Goal: Check status: Check status

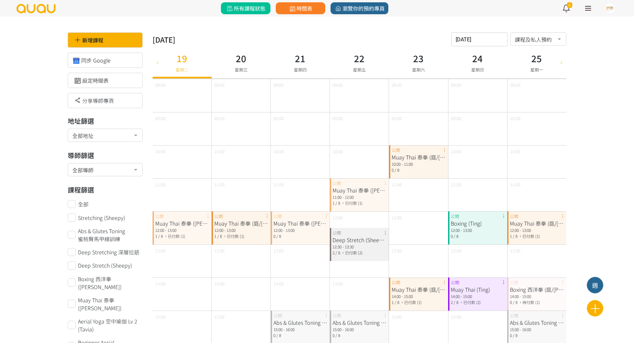
click at [245, 8] on span "所有課程狀態" at bounding box center [246, 8] width 40 height 8
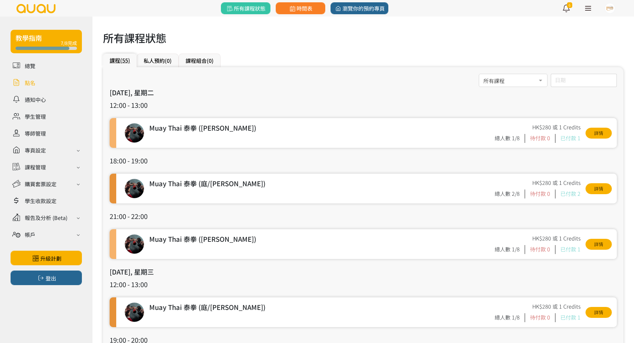
click at [45, 85] on link at bounding box center [46, 83] width 71 height 12
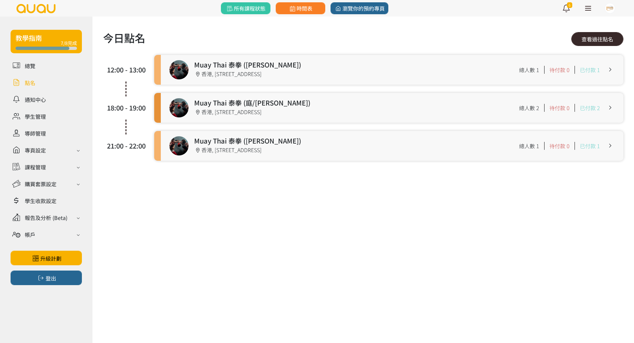
click at [597, 39] on link "查看過往點名" at bounding box center [597, 39] width 52 height 14
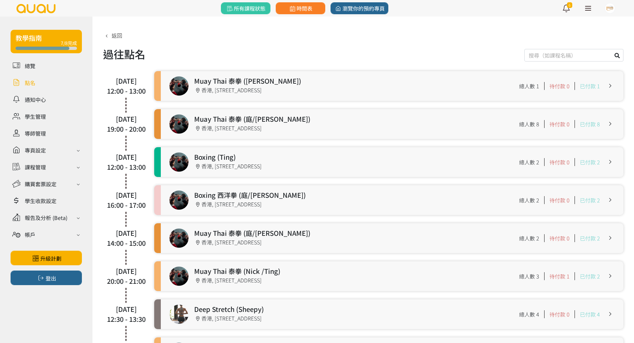
click at [372, 127] on link at bounding box center [392, 124] width 463 height 30
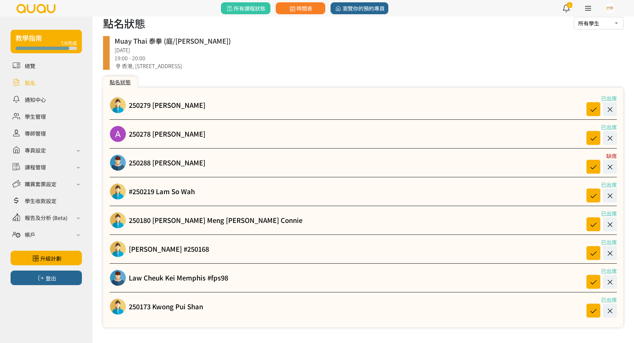
scroll to position [36, 0]
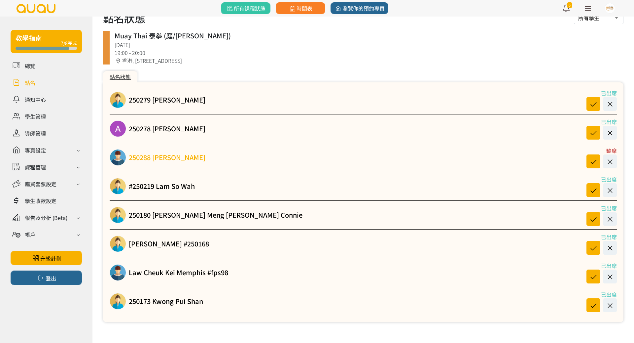
click at [200, 155] on link "250288 [PERSON_NAME]" at bounding box center [167, 157] width 77 height 10
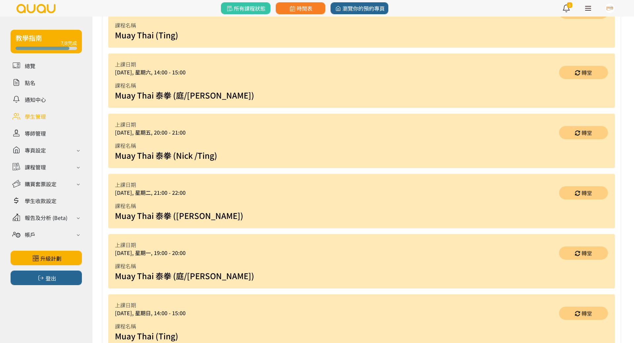
scroll to position [534, 0]
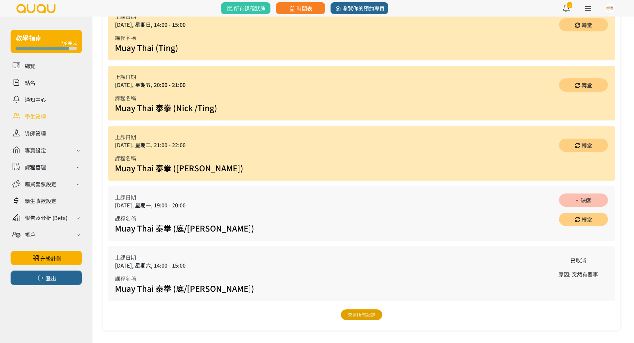
click at [369, 315] on link "查看所有記錄" at bounding box center [362, 314] width 42 height 11
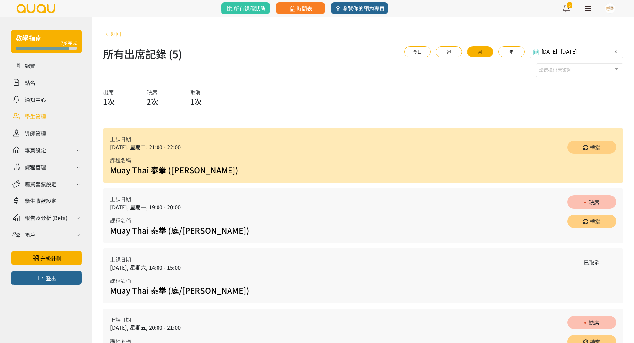
click at [120, 34] on link "返回" at bounding box center [112, 34] width 18 height 8
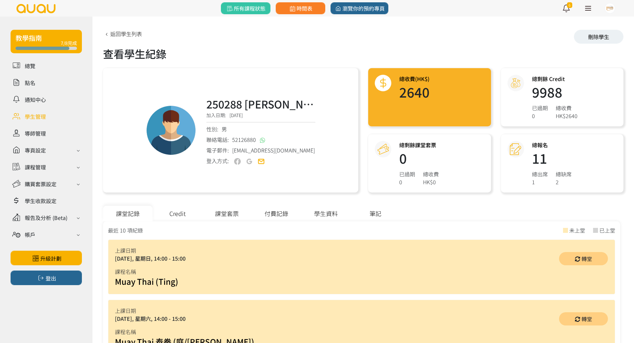
click at [314, 214] on div "學生資料" at bounding box center [326, 213] width 50 height 16
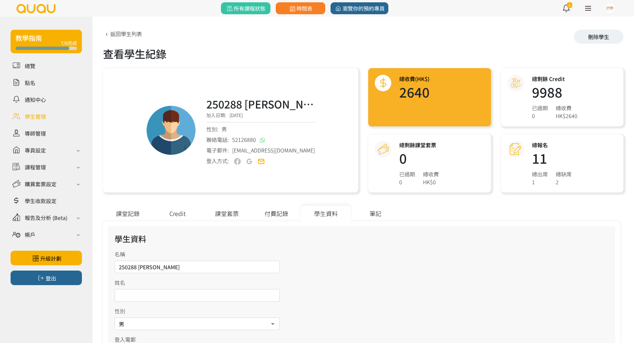
click at [281, 213] on div "付費記錄" at bounding box center [277, 213] width 50 height 16
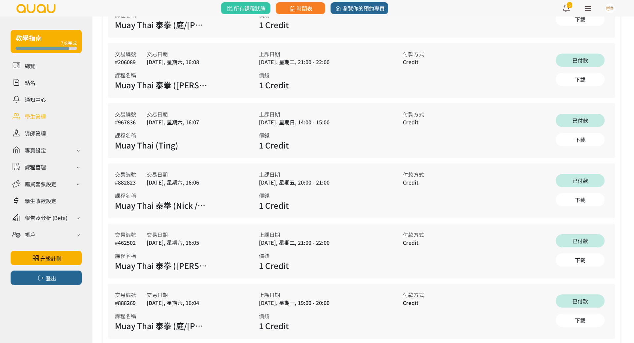
scroll to position [534, 0]
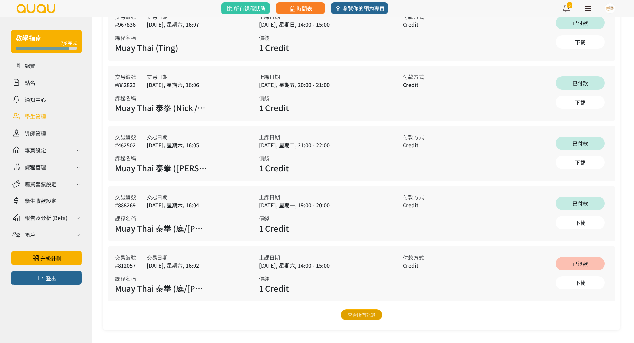
click at [362, 311] on link "查看所有記錄" at bounding box center [362, 314] width 42 height 11
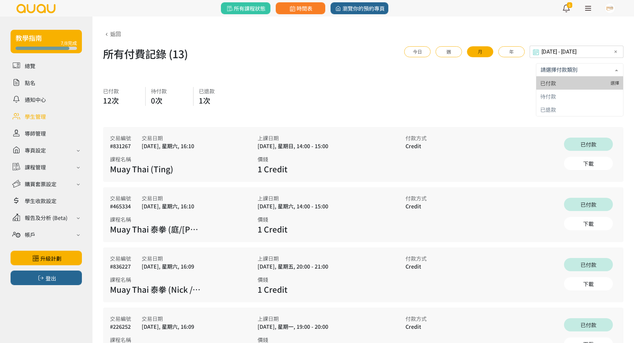
click at [593, 70] on div at bounding box center [580, 69] width 88 height 13
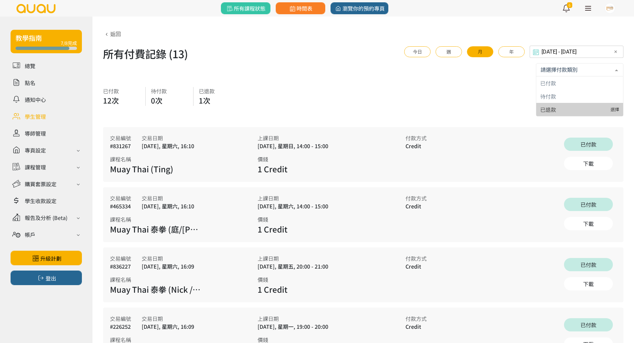
click at [584, 112] on span "已退款" at bounding box center [579, 109] width 87 height 13
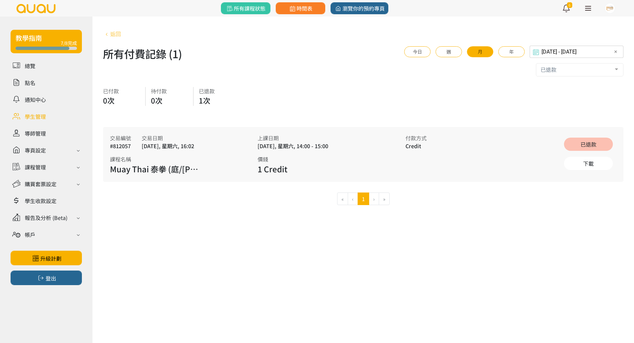
click at [116, 35] on link "返回" at bounding box center [112, 34] width 18 height 8
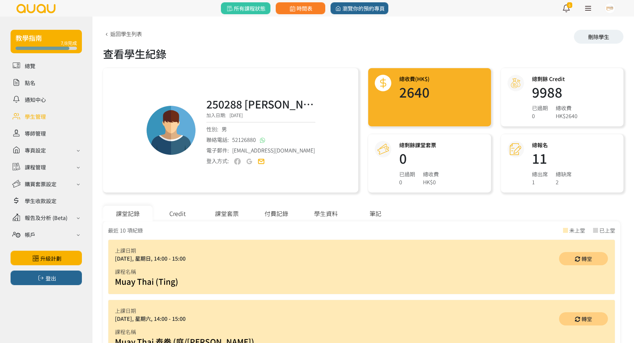
click at [180, 210] on div "Credit" at bounding box center [178, 213] width 50 height 16
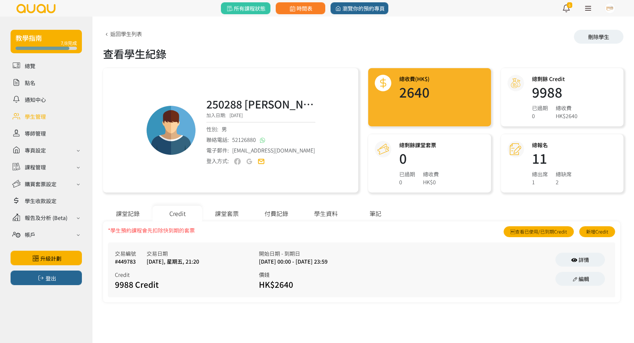
click at [281, 216] on div "付費記錄" at bounding box center [277, 213] width 50 height 16
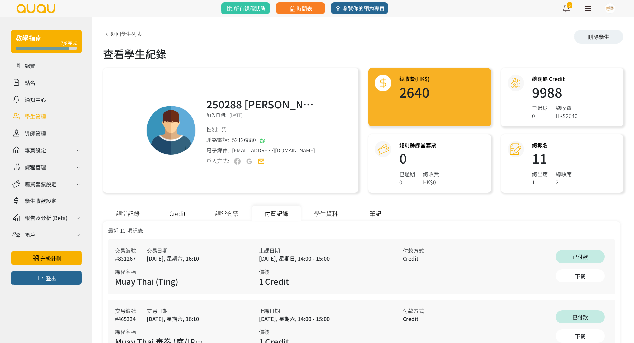
click at [135, 215] on div "課堂記錄" at bounding box center [128, 213] width 50 height 16
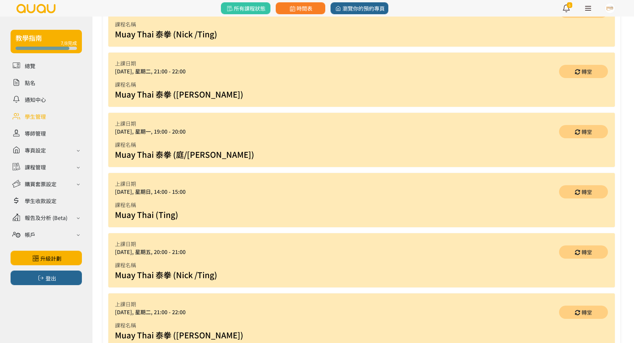
scroll to position [534, 0]
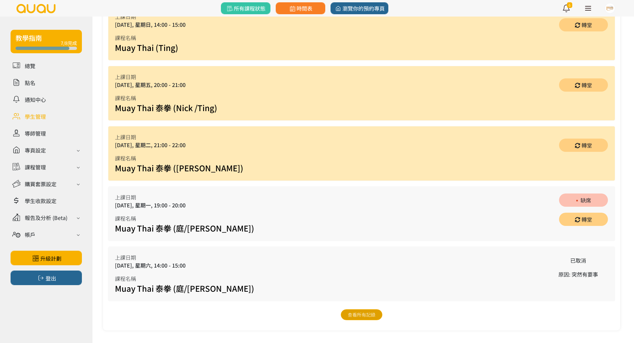
click at [364, 312] on link "查看所有記錄" at bounding box center [362, 314] width 42 height 11
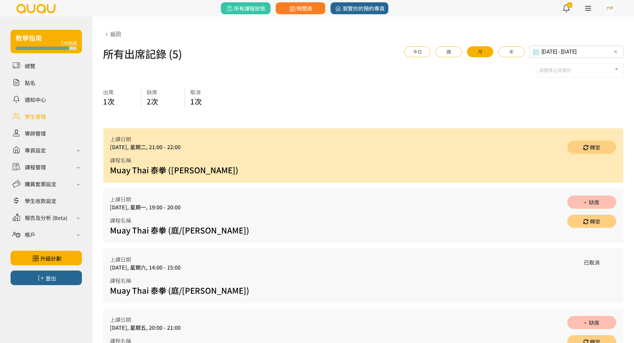
click at [577, 69] on div "請選擇出席類別" at bounding box center [580, 70] width 88 height 14
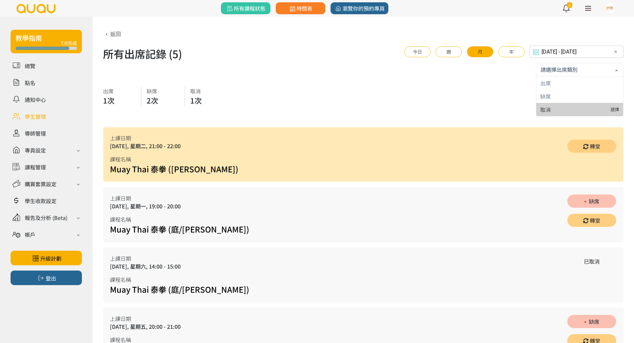
click at [571, 106] on span "取消" at bounding box center [579, 109] width 87 height 13
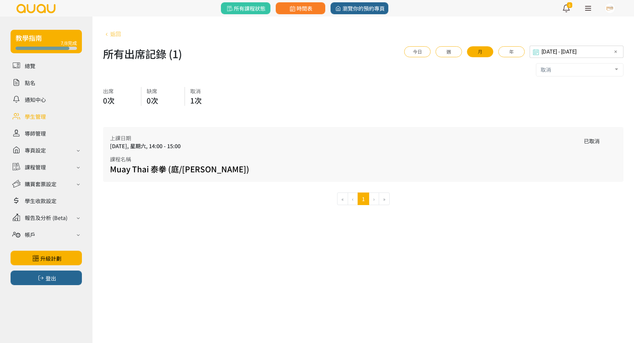
click at [111, 35] on link "返回" at bounding box center [112, 34] width 18 height 8
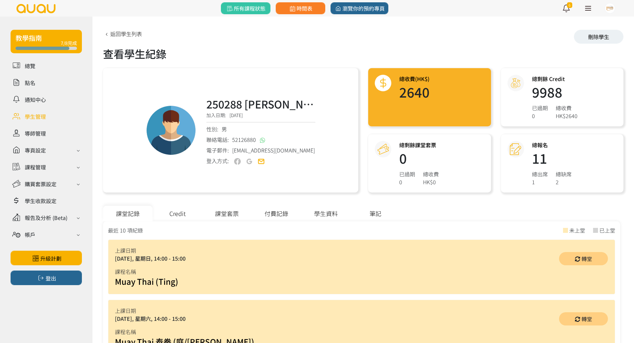
click at [283, 216] on div "付費記錄" at bounding box center [277, 213] width 50 height 16
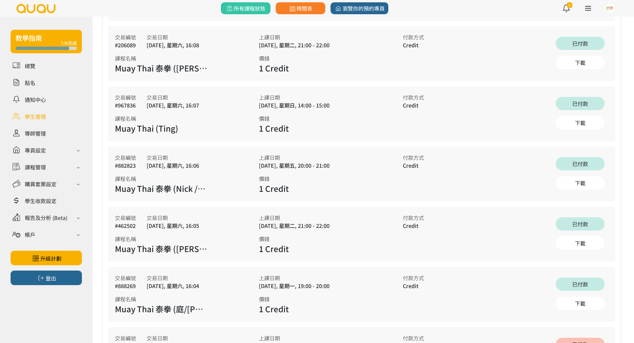
scroll to position [534, 0]
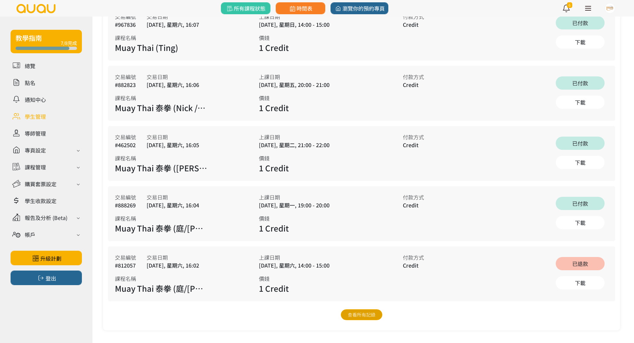
click at [359, 312] on link "查看所有記錄" at bounding box center [362, 314] width 42 height 11
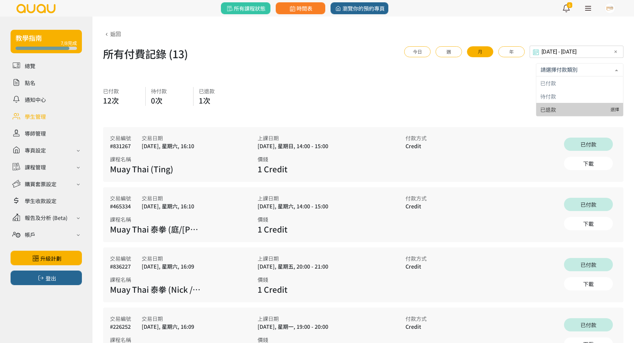
click at [562, 106] on span "已退款" at bounding box center [579, 109] width 87 height 13
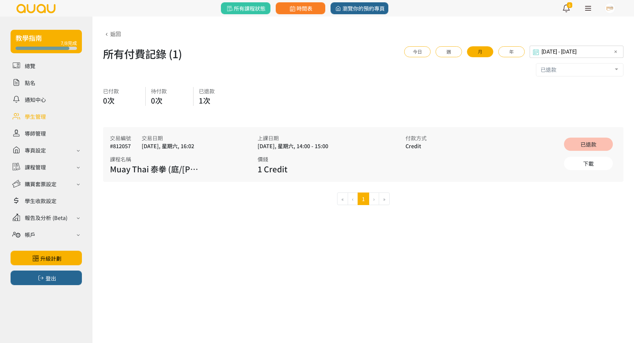
click at [561, 73] on div "已退款" at bounding box center [580, 69] width 88 height 13
